Goal: Check status: Check status

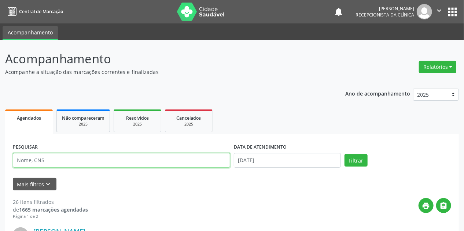
click at [64, 163] on input "text" at bounding box center [121, 160] width 217 height 15
type input "LADY"
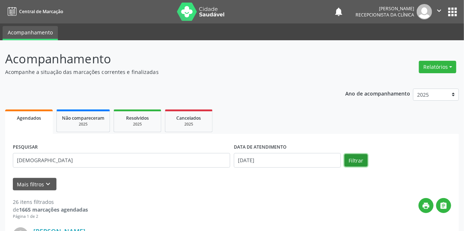
click at [358, 161] on button "Filtrar" at bounding box center [355, 160] width 23 height 12
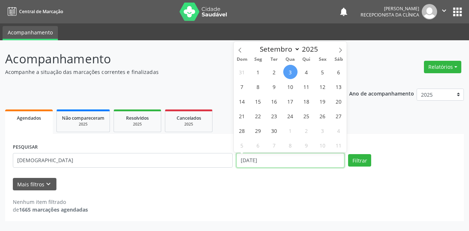
click at [259, 161] on input "[DATE]" at bounding box center [290, 160] width 108 height 15
click at [274, 88] on span "9" at bounding box center [274, 86] width 14 height 14
type input "09/09/2025"
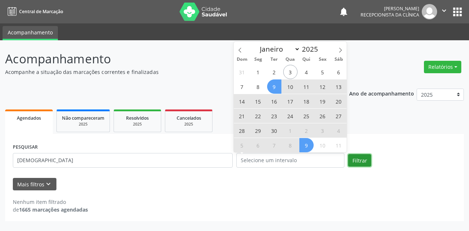
click at [364, 158] on button "Filtrar" at bounding box center [359, 160] width 23 height 12
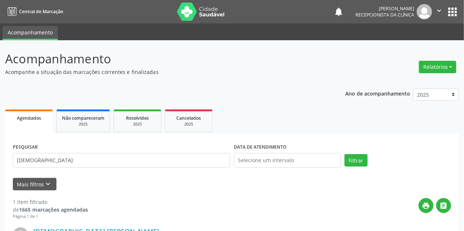
scroll to position [100, 0]
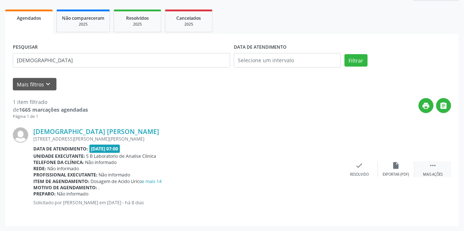
click at [439, 163] on div " Mais ações" at bounding box center [432, 170] width 37 height 16
click at [314, 168] on div "print Imprimir" at bounding box center [322, 170] width 37 height 16
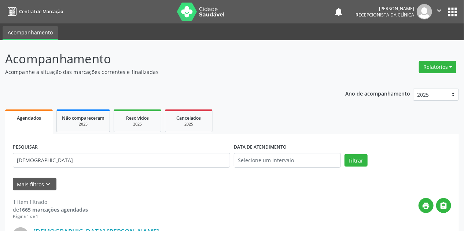
click at [179, 8] on img at bounding box center [201, 12] width 48 height 18
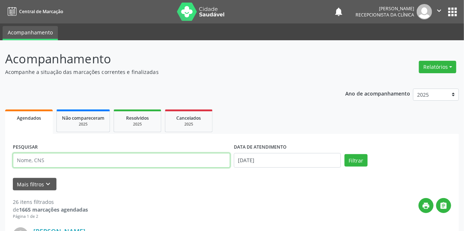
click at [38, 164] on input "text" at bounding box center [121, 160] width 217 height 15
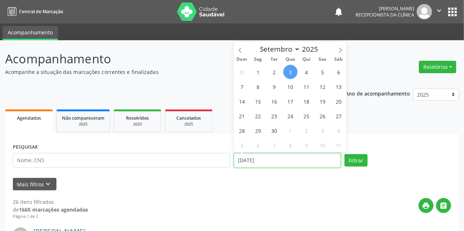
click at [251, 160] on input "[DATE]" at bounding box center [287, 160] width 107 height 15
click at [259, 99] on span "15" at bounding box center [258, 101] width 14 height 14
type input "15/09/2025"
click at [259, 99] on span "15" at bounding box center [258, 101] width 14 height 14
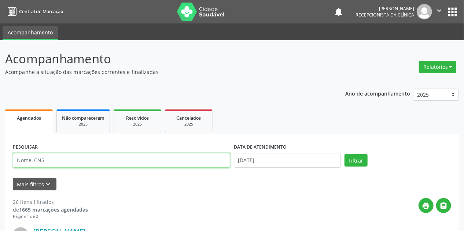
click at [27, 160] on input "text" at bounding box center [121, 160] width 217 height 15
type input "ANA GABRIELA BARBOSA DE OLIVEIRA BRAZ"
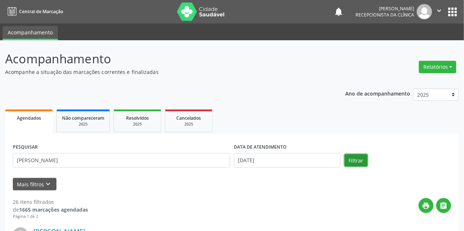
click at [348, 158] on button "Filtrar" at bounding box center [355, 160] width 23 height 12
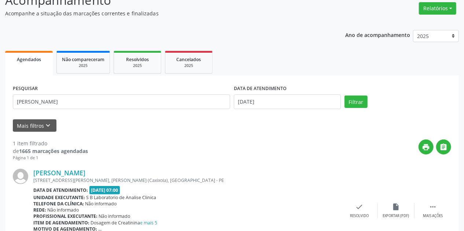
scroll to position [100, 0]
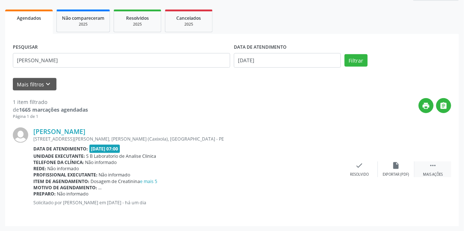
click at [430, 170] on div " Mais ações" at bounding box center [432, 170] width 37 height 16
click at [321, 168] on icon "print" at bounding box center [323, 166] width 8 height 8
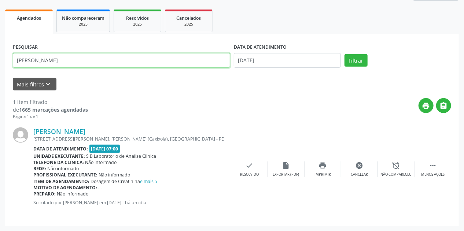
drag, startPoint x: 137, startPoint y: 59, endPoint x: 0, endPoint y: 50, distance: 137.3
click at [0, 50] on div "Acompanhamento Acompanhe a situação das marcações correntes e finalizadas Relat…" at bounding box center [232, 85] width 464 height 291
type input "lad"
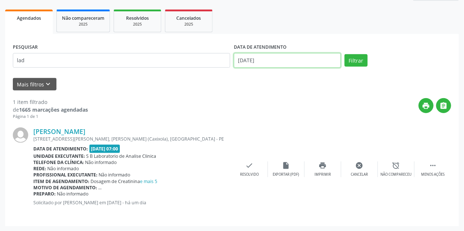
click at [314, 61] on input "15/09/2025" at bounding box center [287, 60] width 107 height 15
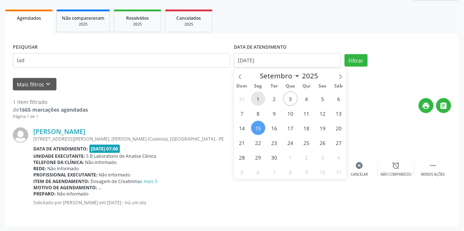
click at [258, 99] on span "1" at bounding box center [258, 99] width 14 height 14
type input "01/09/2025"
click at [258, 99] on span "1" at bounding box center [258, 99] width 14 height 14
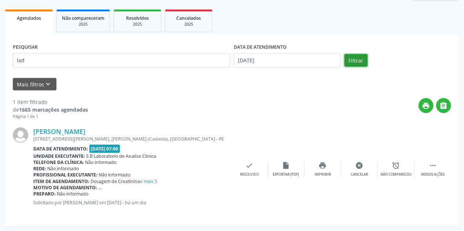
click at [352, 60] on button "Filtrar" at bounding box center [355, 60] width 23 height 12
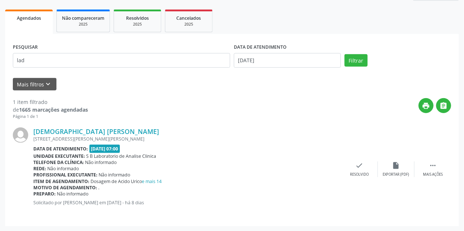
scroll to position [0, 0]
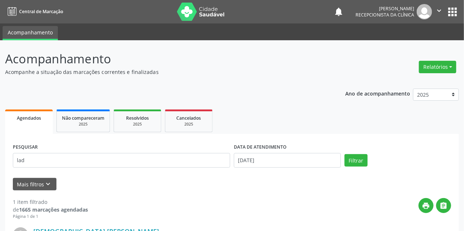
click at [189, 13] on img at bounding box center [201, 12] width 48 height 18
